Goal: Information Seeking & Learning: Learn about a topic

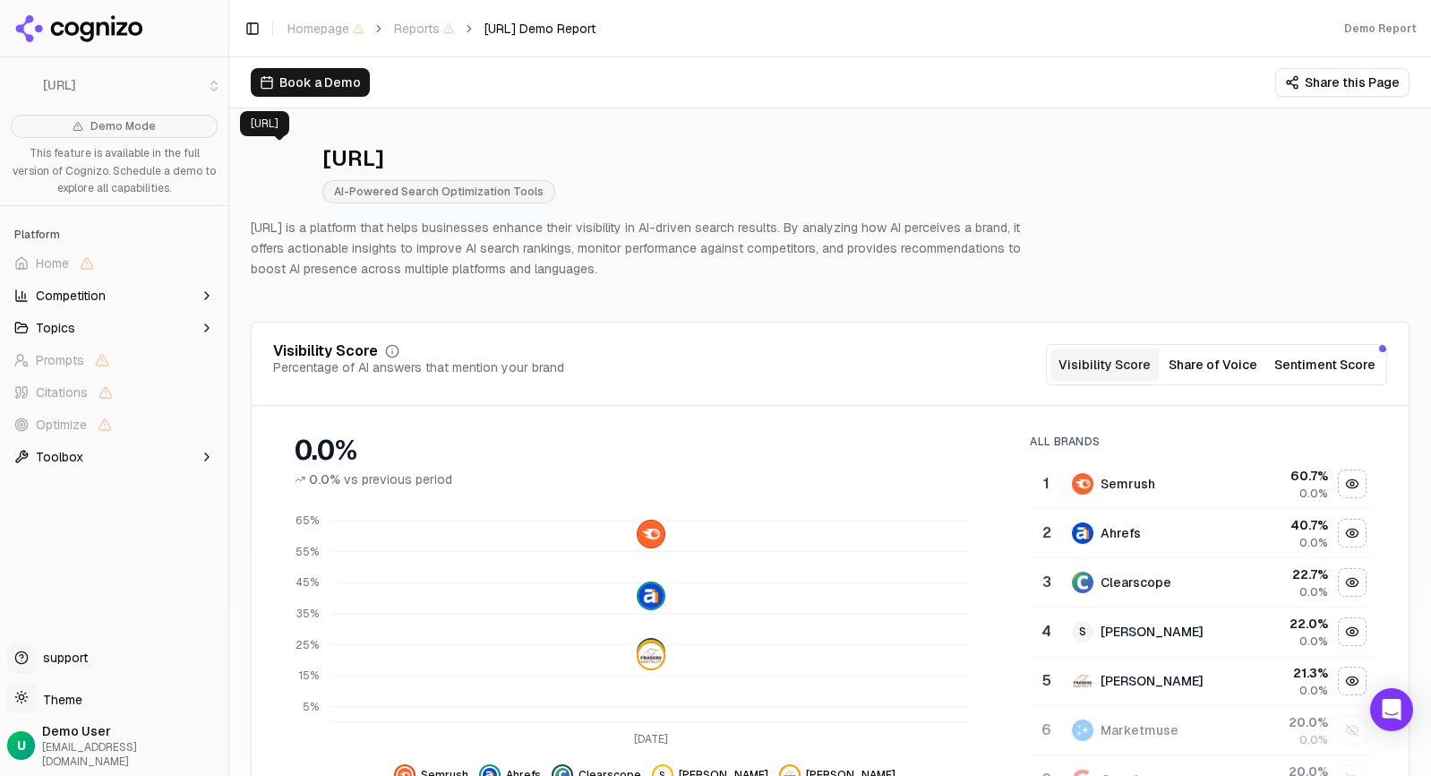
click at [285, 165] on img at bounding box center [279, 173] width 57 height 57
click at [733, 160] on div "[URL] AI-Powered Search Optimization Tools" at bounding box center [652, 173] width 803 height 59
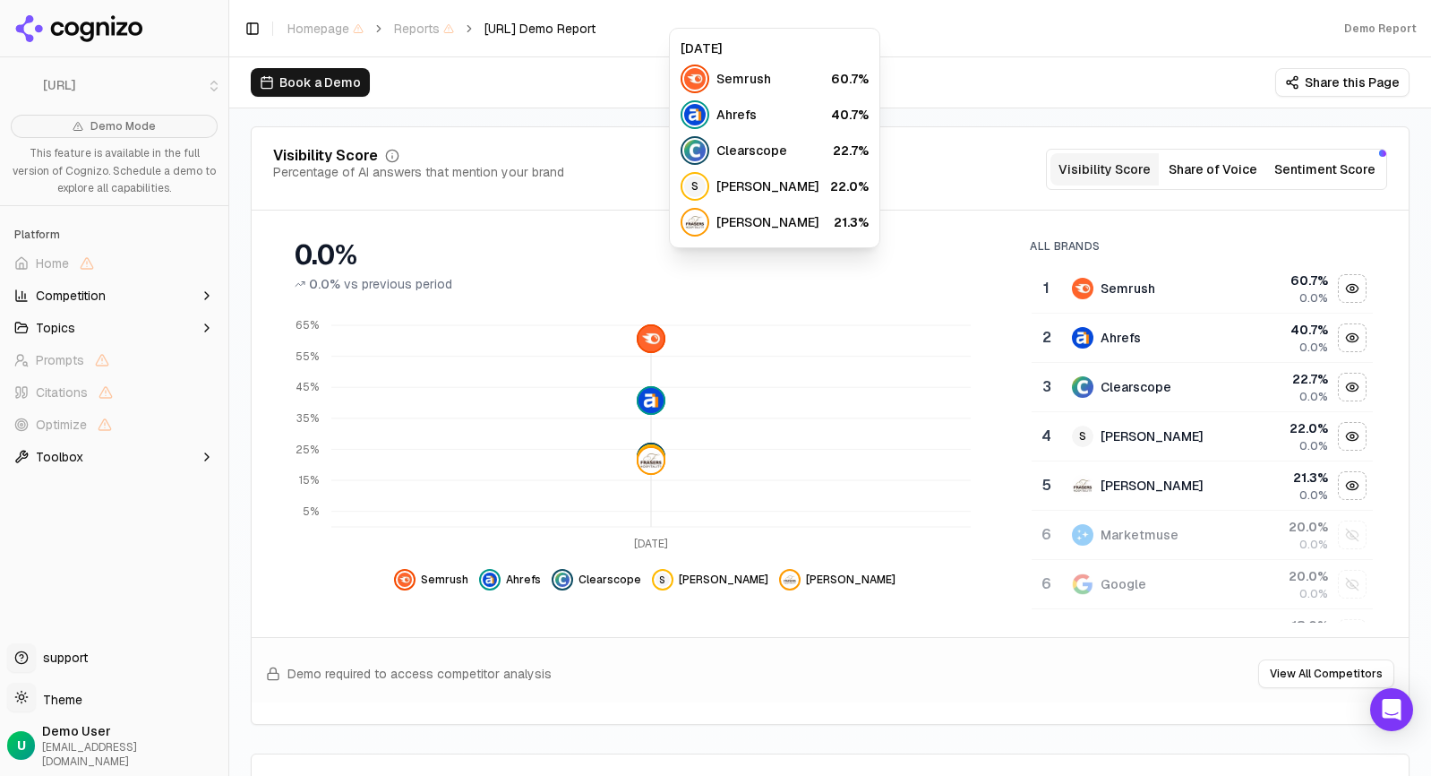
scroll to position [179, 0]
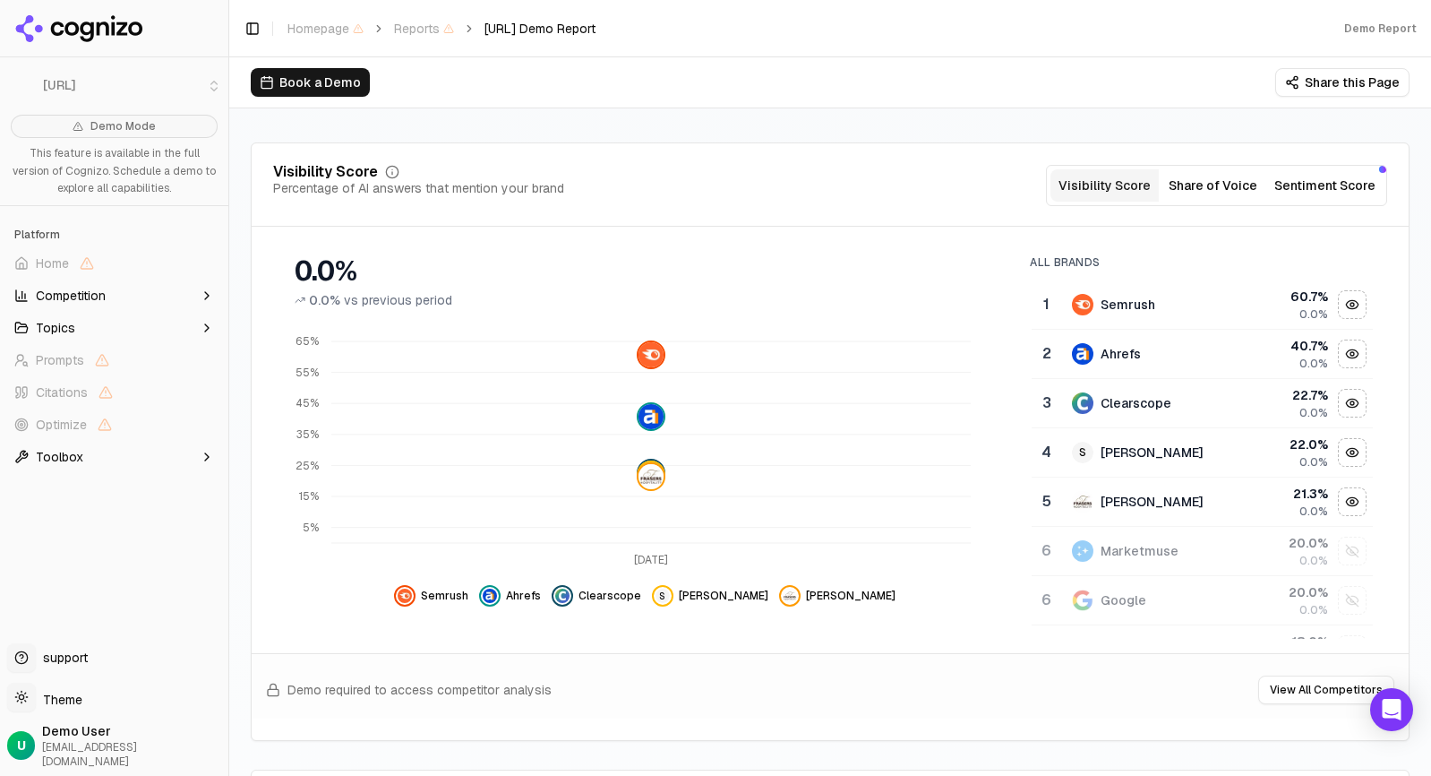
click at [1215, 193] on button "Share of Voice" at bounding box center [1213, 185] width 108 height 32
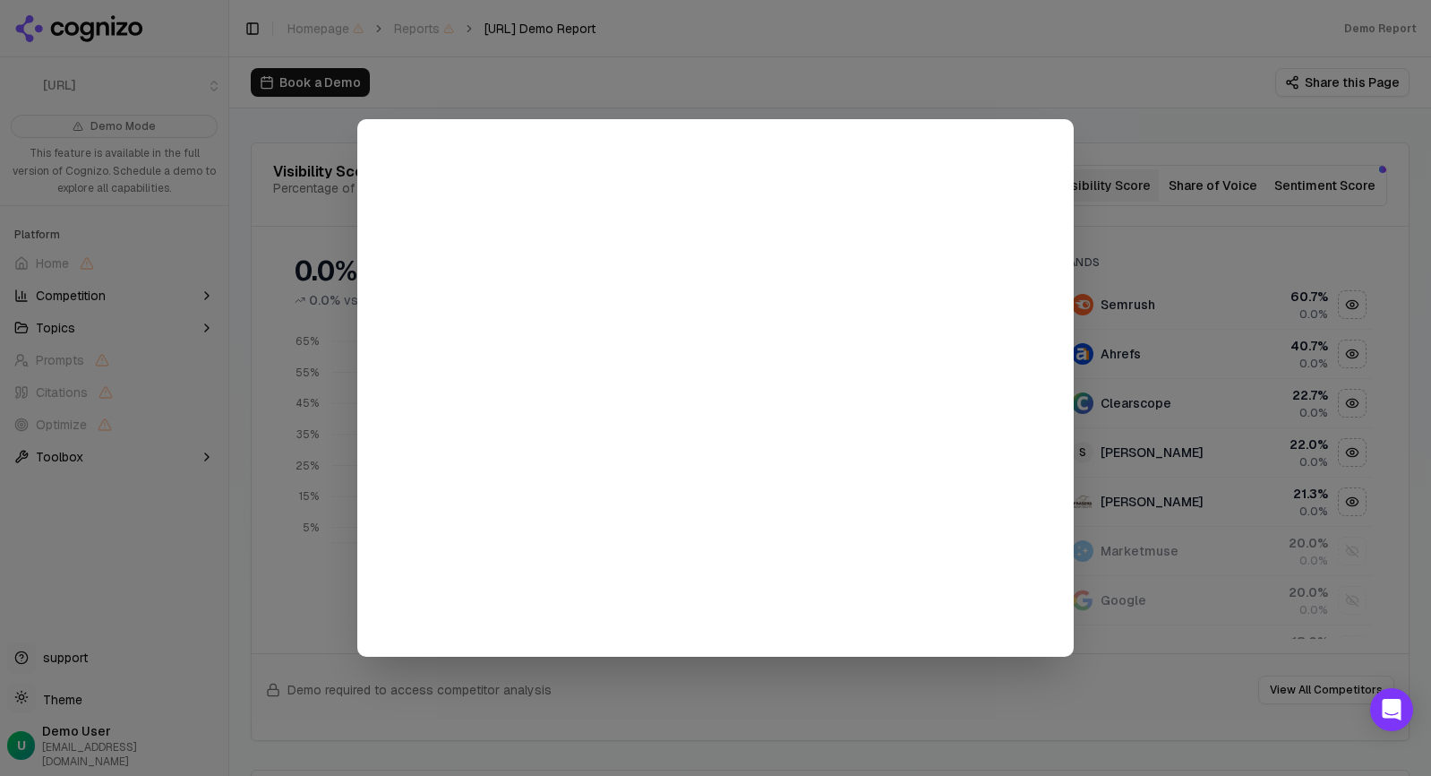
click at [1212, 193] on div at bounding box center [715, 388] width 1431 height 776
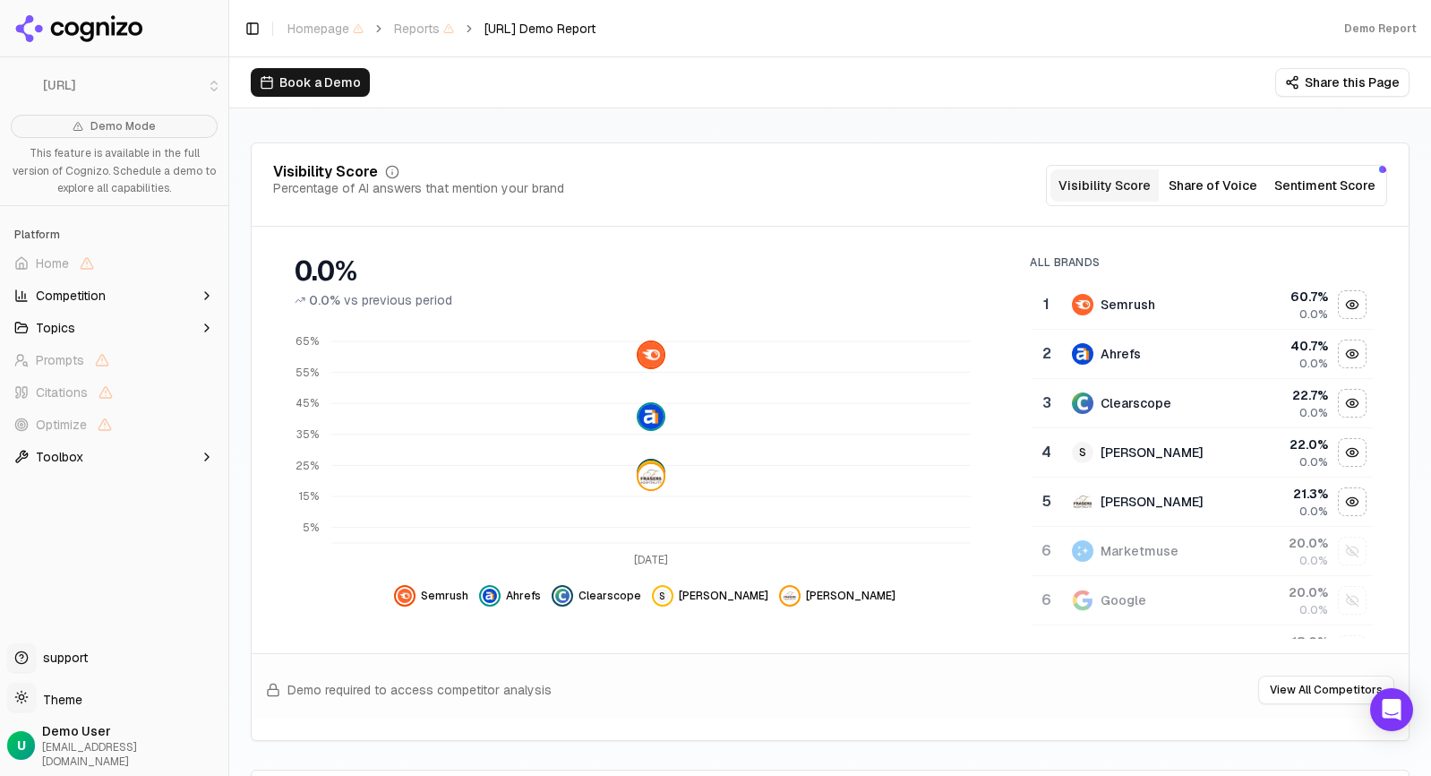
click at [1296, 194] on button "Sentiment Score" at bounding box center [1325, 185] width 116 height 32
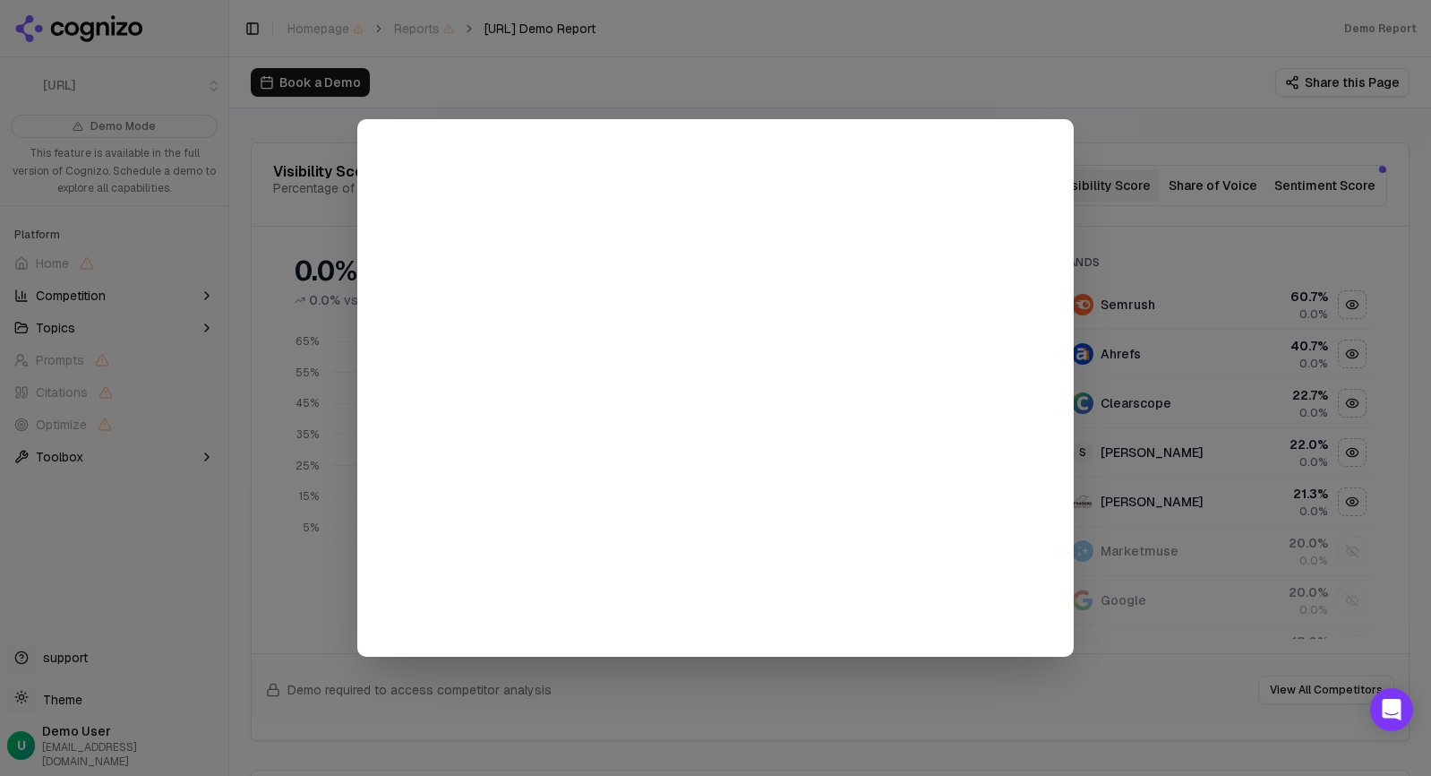
click at [1224, 469] on div at bounding box center [715, 388] width 1431 height 776
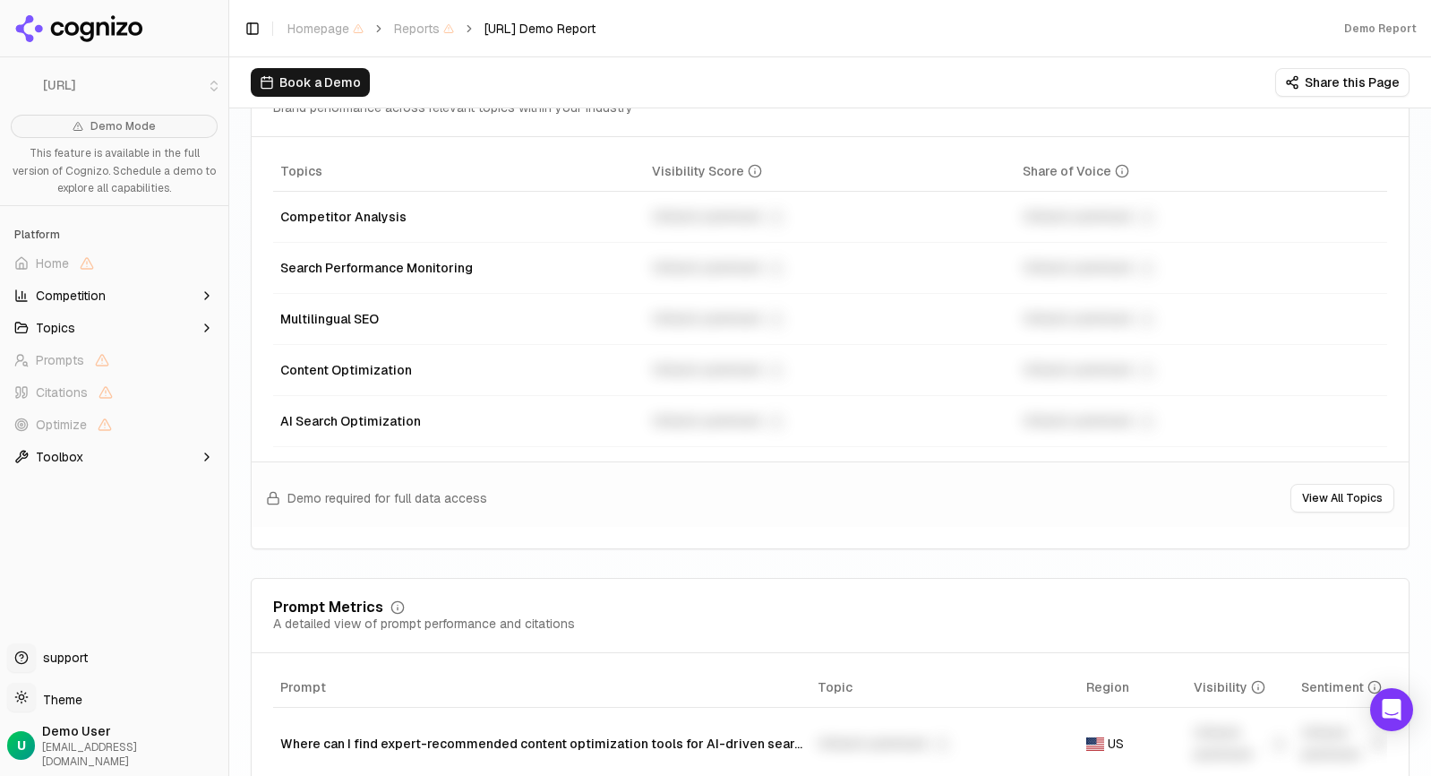
scroll to position [896, 0]
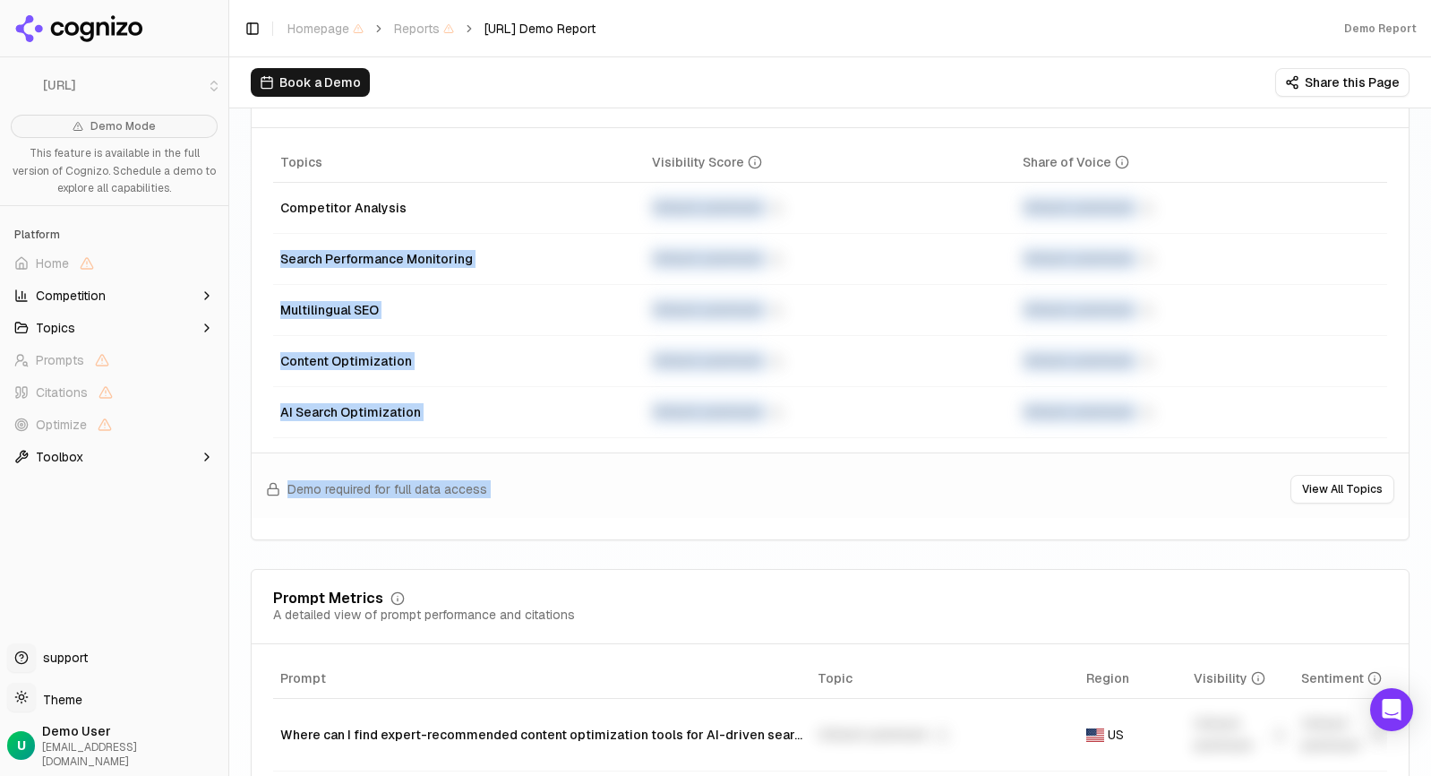
drag, startPoint x: 634, startPoint y: 207, endPoint x: 979, endPoint y: 447, distance: 420.1
click at [979, 447] on div "Topic Performance Brand performance across relevant topics within your industry…" at bounding box center [830, 296] width 1159 height 487
click at [928, 501] on div "Demo required for full data access View All Topics" at bounding box center [830, 484] width 1157 height 65
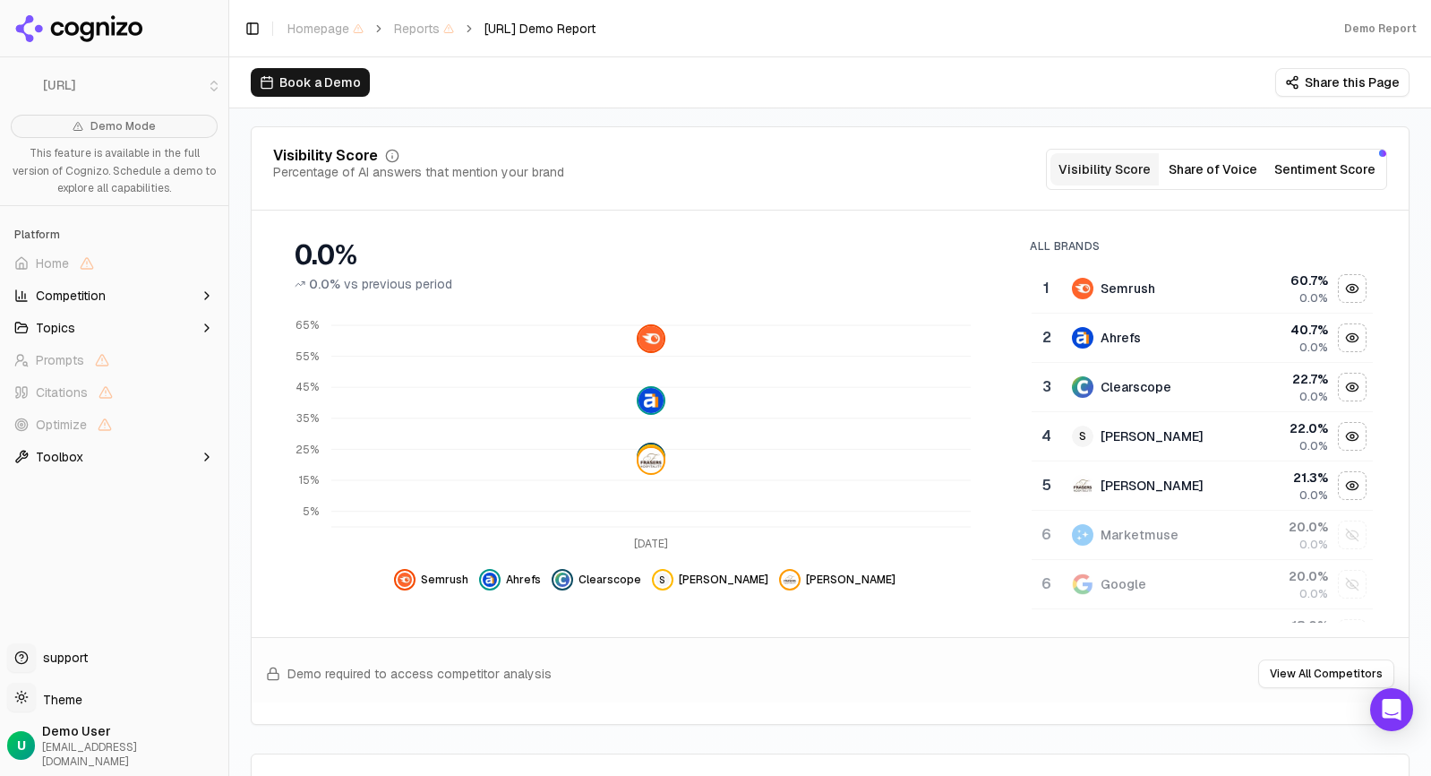
scroll to position [0, 0]
